Goal: Information Seeking & Learning: Learn about a topic

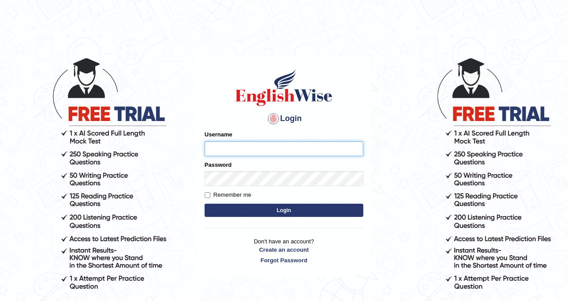
type input "DishaEw"
click at [277, 209] on button "Login" at bounding box center [283, 210] width 159 height 13
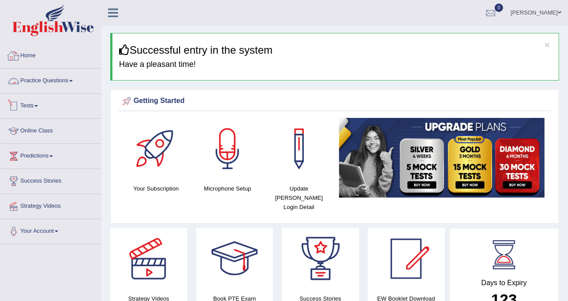
click at [66, 78] on link "Practice Questions" at bounding box center [50, 80] width 100 height 22
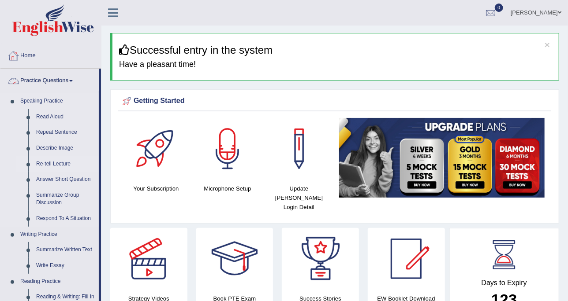
click at [59, 160] on link "Re-tell Lecture" at bounding box center [65, 164] width 67 height 16
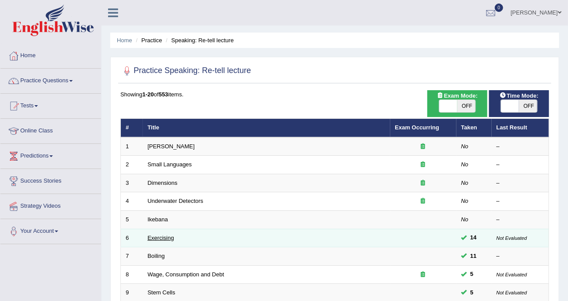
click at [171, 238] on link "Exercising" at bounding box center [161, 238] width 26 height 7
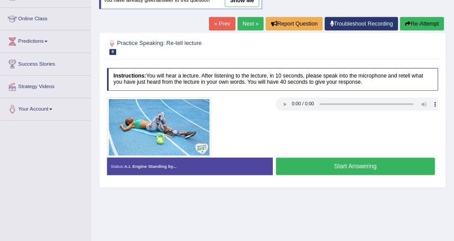
scroll to position [110, 0]
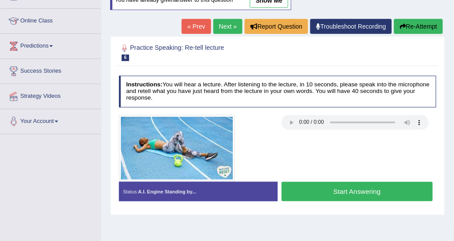
drag, startPoint x: 468, startPoint y: 3, endPoint x: 263, endPoint y: 97, distance: 226.0
click at [263, 97] on h4 "Instructions: You will hear a lecture. After listening to the lecture, in 10 se…" at bounding box center [278, 92] width 318 height 32
click at [229, 28] on link "Next »" at bounding box center [227, 26] width 29 height 15
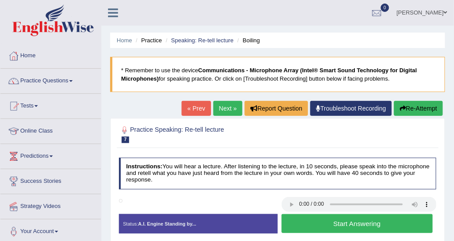
click at [232, 104] on link "Next »" at bounding box center [227, 108] width 29 height 15
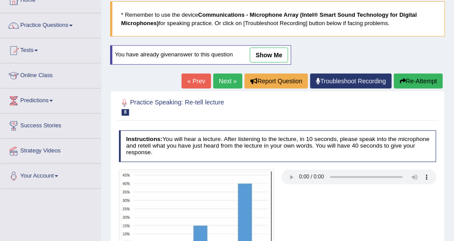
scroll to position [44, 0]
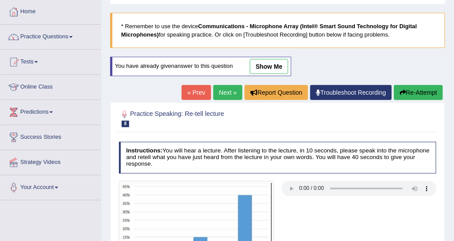
click at [200, 92] on link "« Prev" at bounding box center [196, 92] width 29 height 15
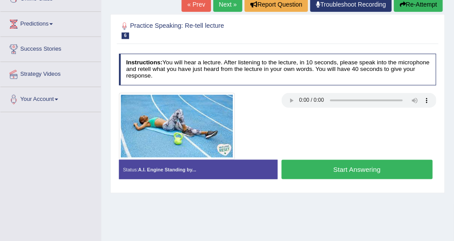
scroll to position [88, 0]
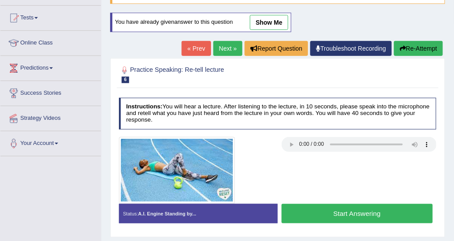
click at [356, 162] on div at bounding box center [277, 170] width 325 height 67
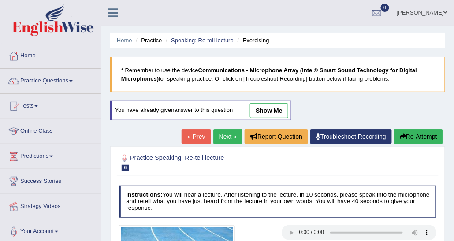
scroll to position [0, 0]
click at [264, 111] on link "show me" at bounding box center [269, 110] width 38 height 15
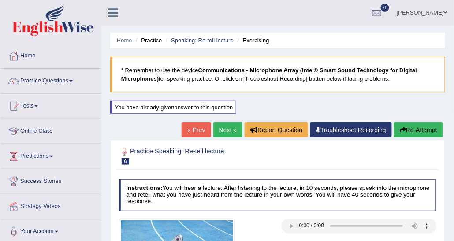
click at [223, 125] on link "Next »" at bounding box center [227, 129] width 29 height 15
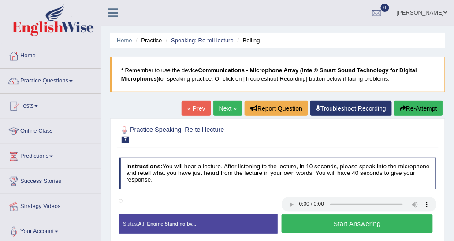
click at [208, 106] on link "« Prev" at bounding box center [196, 108] width 29 height 15
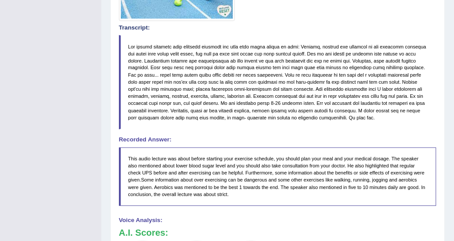
drag, startPoint x: 129, startPoint y: 44, endPoint x: 249, endPoint y: 120, distance: 142.0
click at [249, 124] on blockquote at bounding box center [278, 82] width 318 height 95
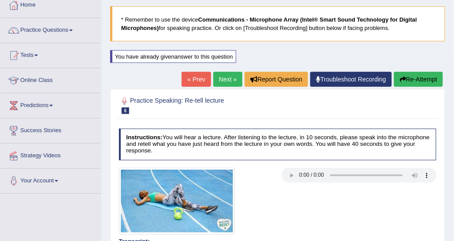
scroll to position [44, 0]
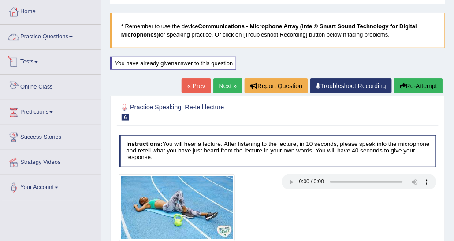
click at [35, 31] on link "Practice Questions" at bounding box center [50, 36] width 100 height 22
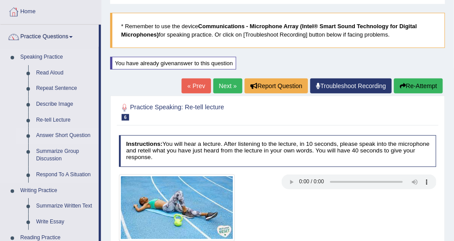
scroll to position [88, 0]
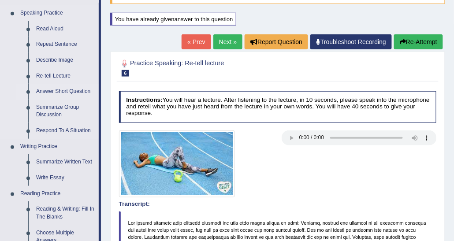
click at [60, 86] on link "Answer Short Question" at bounding box center [65, 92] width 67 height 16
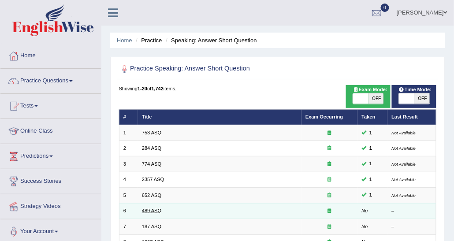
click at [153, 208] on link "489 ASQ" at bounding box center [151, 210] width 19 height 5
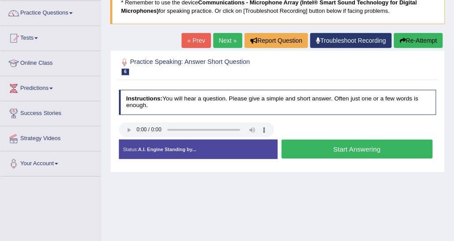
scroll to position [132, 0]
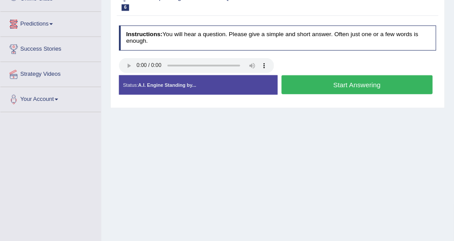
click at [50, 23] on link "Predictions" at bounding box center [50, 23] width 100 height 22
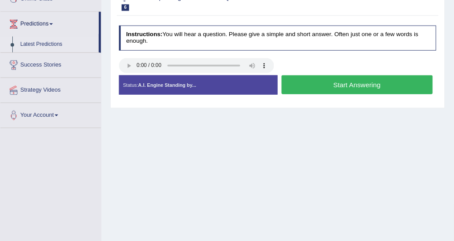
scroll to position [88, 0]
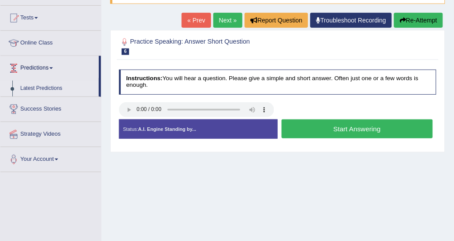
click at [32, 85] on link "Latest Predictions" at bounding box center [57, 89] width 82 height 16
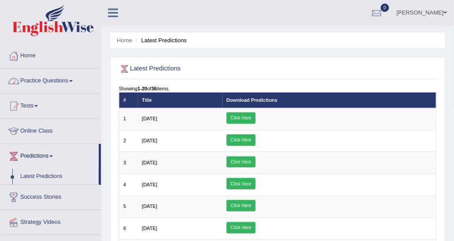
click at [65, 75] on link "Practice Questions" at bounding box center [50, 80] width 100 height 22
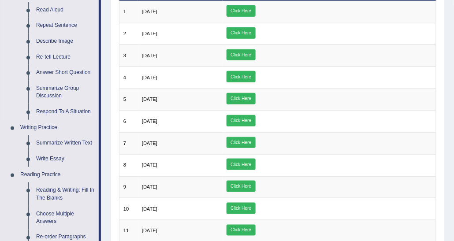
scroll to position [88, 0]
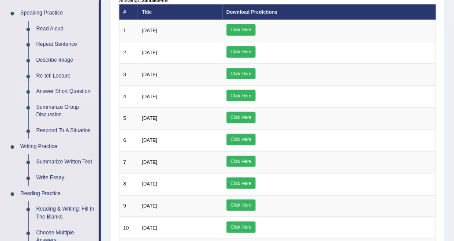
click at [81, 94] on link "Answer Short Question" at bounding box center [65, 92] width 67 height 16
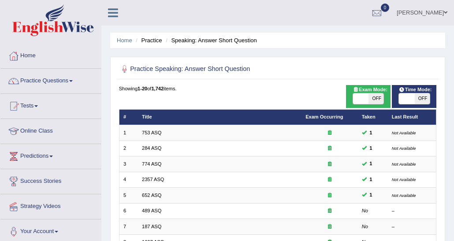
scroll to position [44, 0]
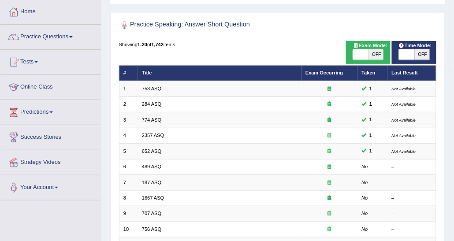
click at [150, 175] on td "187 ASQ" at bounding box center [219, 182] width 163 height 15
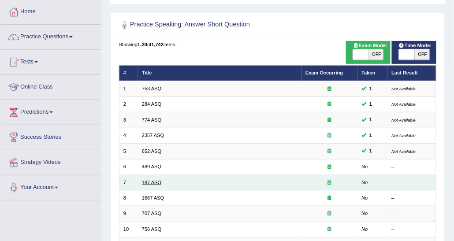
click at [151, 180] on link "187 ASQ" at bounding box center [151, 182] width 19 height 5
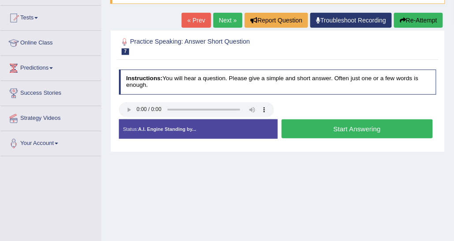
click at [325, 127] on button "Start Answering" at bounding box center [357, 128] width 151 height 19
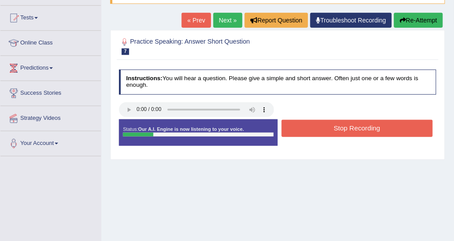
click at [325, 127] on button "Stop Recording" at bounding box center [357, 128] width 151 height 17
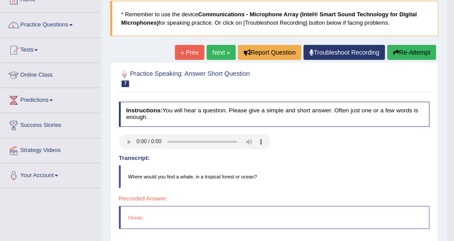
scroll to position [44, 0]
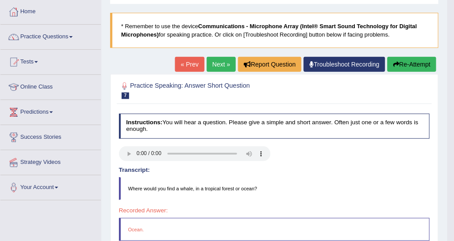
click at [229, 63] on link "Next »" at bounding box center [221, 64] width 29 height 15
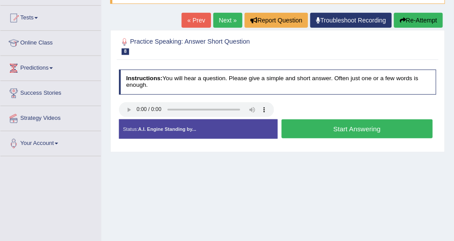
scroll to position [88, 0]
click at [306, 126] on button "Start Answering" at bounding box center [357, 128] width 151 height 19
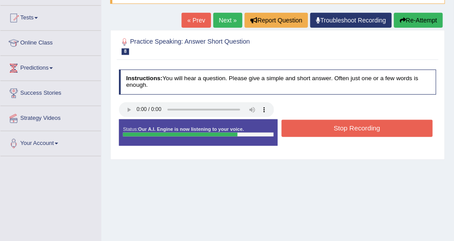
click at [313, 127] on button "Stop Recording" at bounding box center [357, 128] width 151 height 17
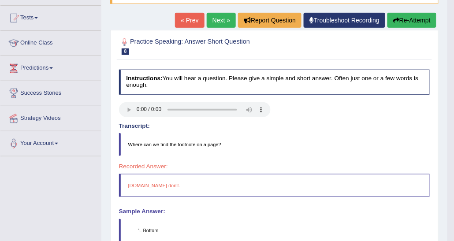
scroll to position [44, 0]
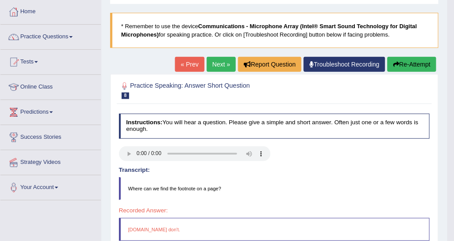
click at [222, 67] on link "Next »" at bounding box center [221, 64] width 29 height 15
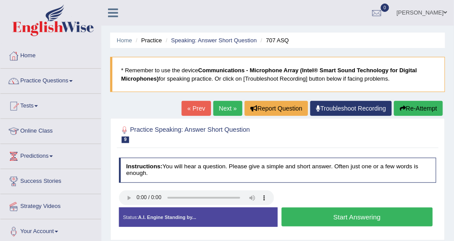
scroll to position [44, 0]
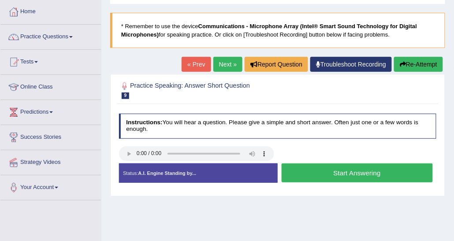
click at [289, 170] on button "Start Answering" at bounding box center [357, 172] width 151 height 19
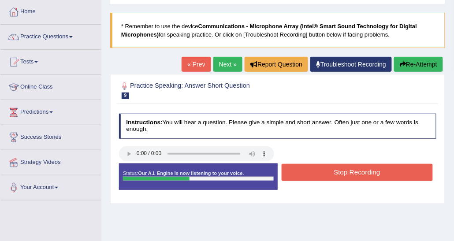
click at [295, 177] on button "Stop Recording" at bounding box center [357, 172] width 151 height 17
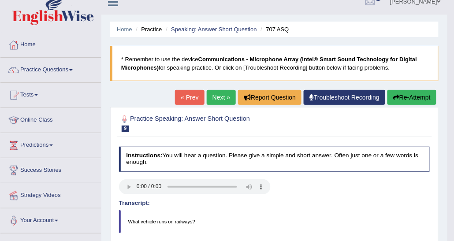
scroll to position [0, 0]
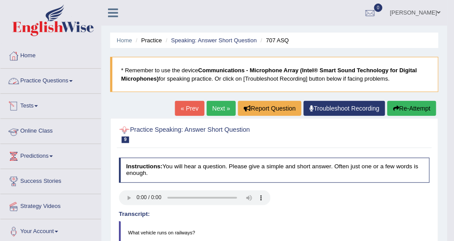
click at [33, 80] on link "Practice Questions" at bounding box center [50, 80] width 100 height 22
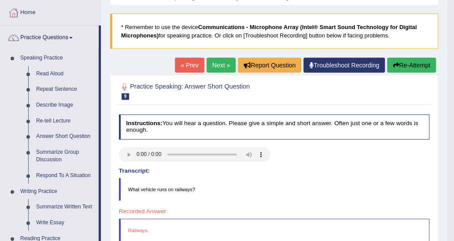
scroll to position [88, 0]
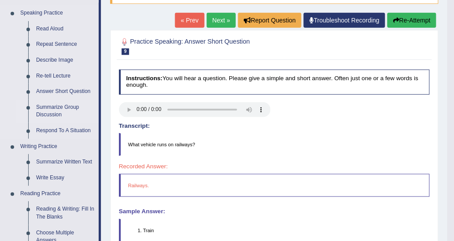
click at [66, 107] on link "Summarize Group Discussion" at bounding box center [65, 111] width 67 height 23
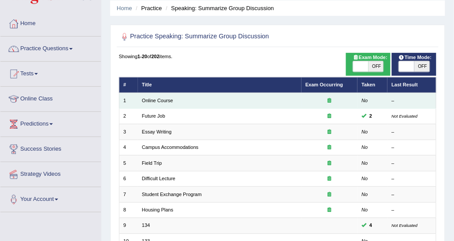
scroll to position [44, 0]
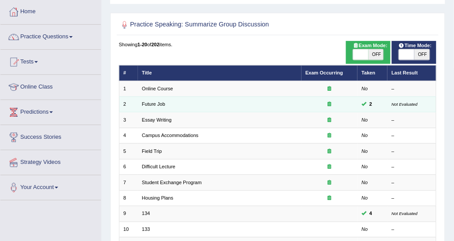
drag, startPoint x: 148, startPoint y: 104, endPoint x: 148, endPoint y: 100, distance: 4.5
click at [148, 104] on link "Future Job" at bounding box center [153, 103] width 23 height 5
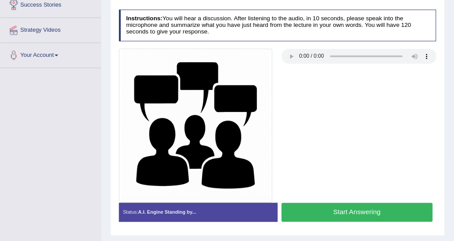
click at [335, 142] on div at bounding box center [277, 126] width 325 height 154
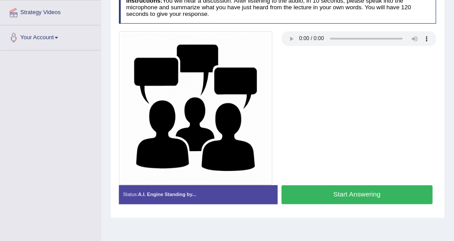
click at [270, 83] on img at bounding box center [196, 108] width 154 height 154
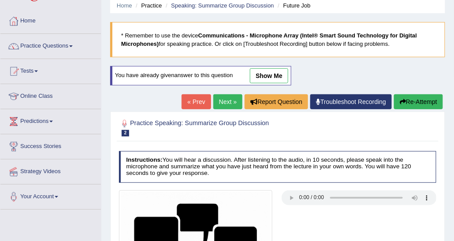
scroll to position [18, 0]
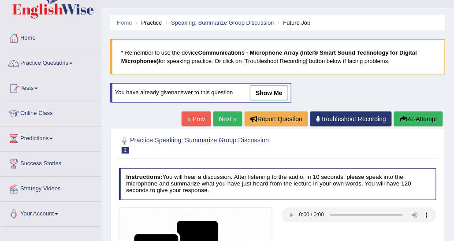
drag, startPoint x: 275, startPoint y: 91, endPoint x: 329, endPoint y: 162, distance: 89.6
click at [275, 91] on link "show me" at bounding box center [269, 92] width 38 height 15
click at [330, 179] on h4 "Instructions: You will hear a discussion. After listening to the audio, in 10 s…" at bounding box center [278, 184] width 318 height 32
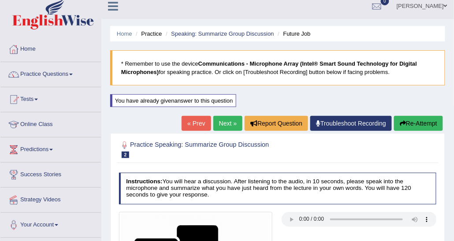
scroll to position [0, 0]
